Goal: Find specific page/section: Find specific page/section

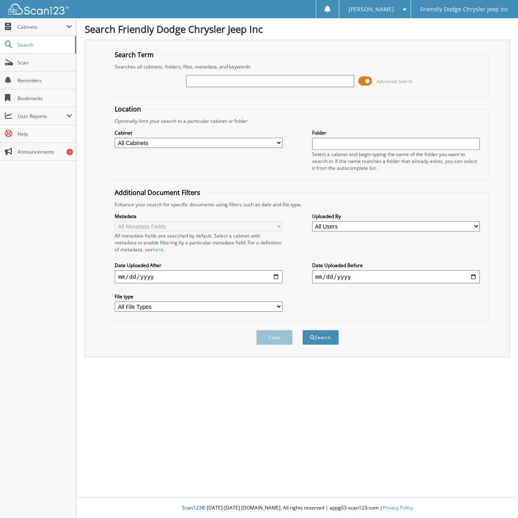
click at [227, 82] on input "text" at bounding box center [270, 81] width 168 height 12
type input "6075606"
click at [302, 330] on button "Search" at bounding box center [320, 337] width 36 height 15
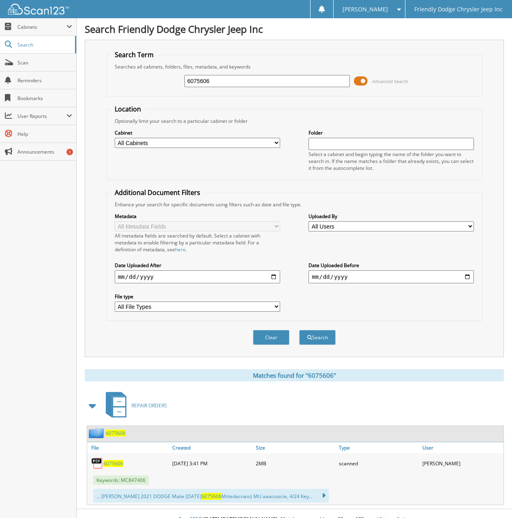
scroll to position [12, 0]
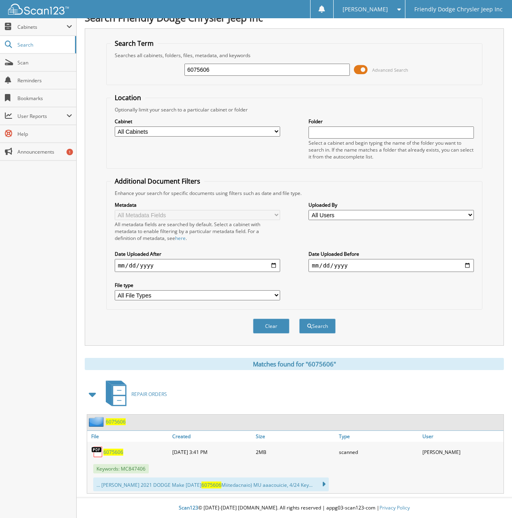
click at [116, 454] on span "6075606" at bounding box center [113, 452] width 20 height 7
